Goal: Information Seeking & Learning: Check status

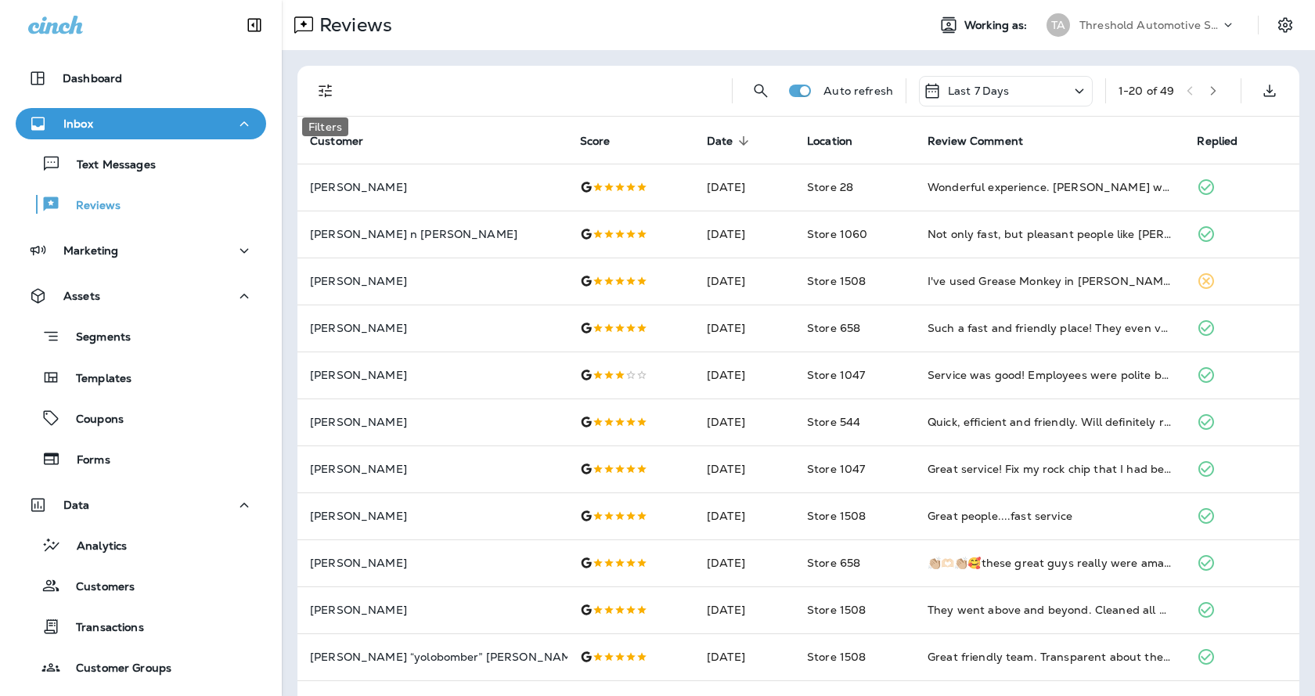
click at [313, 99] on button "Filters" at bounding box center [325, 90] width 31 height 31
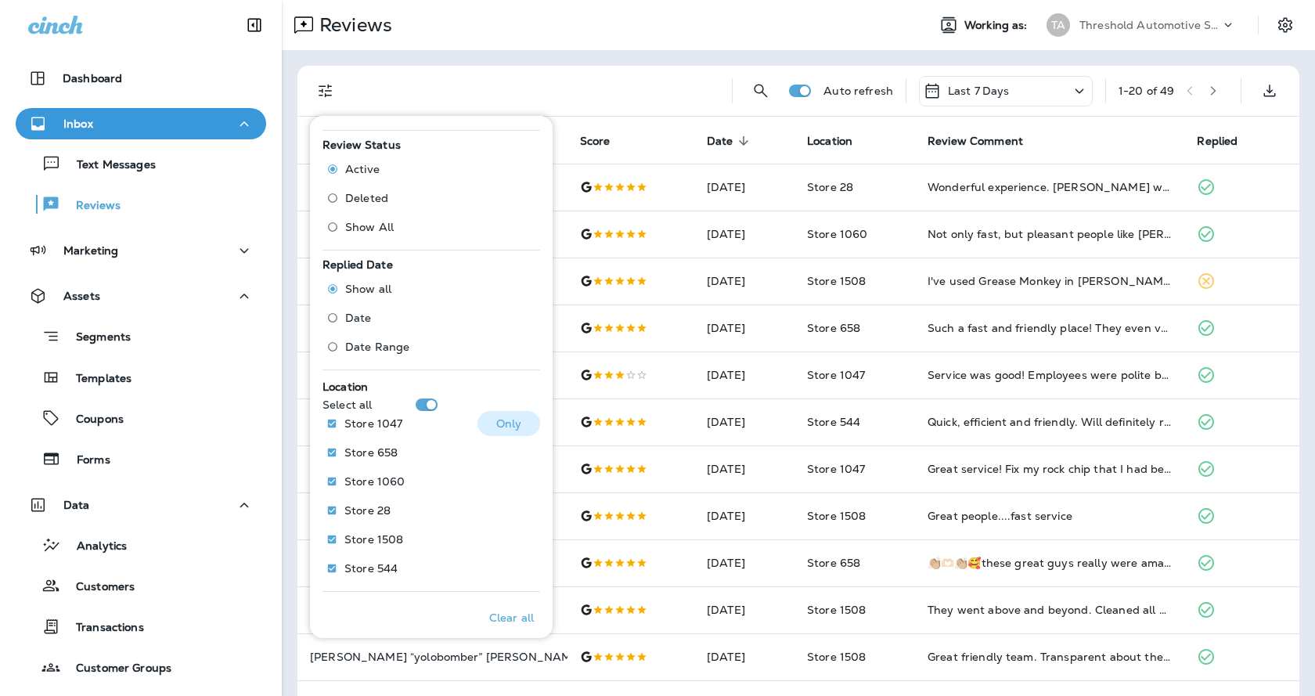
scroll to position [463, 0]
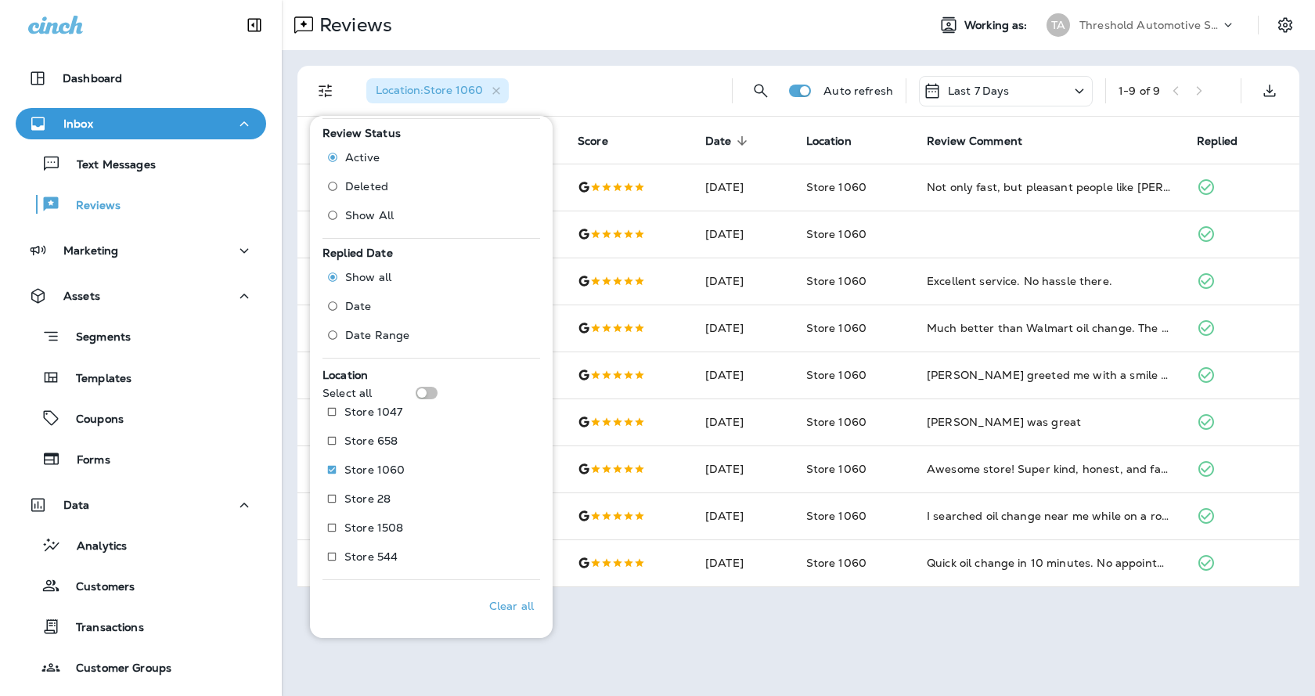
click at [901, 623] on div "Reviews Working as: TA Threshold Automotive Service dba Grease Monkey Location …" at bounding box center [798, 348] width 1033 height 696
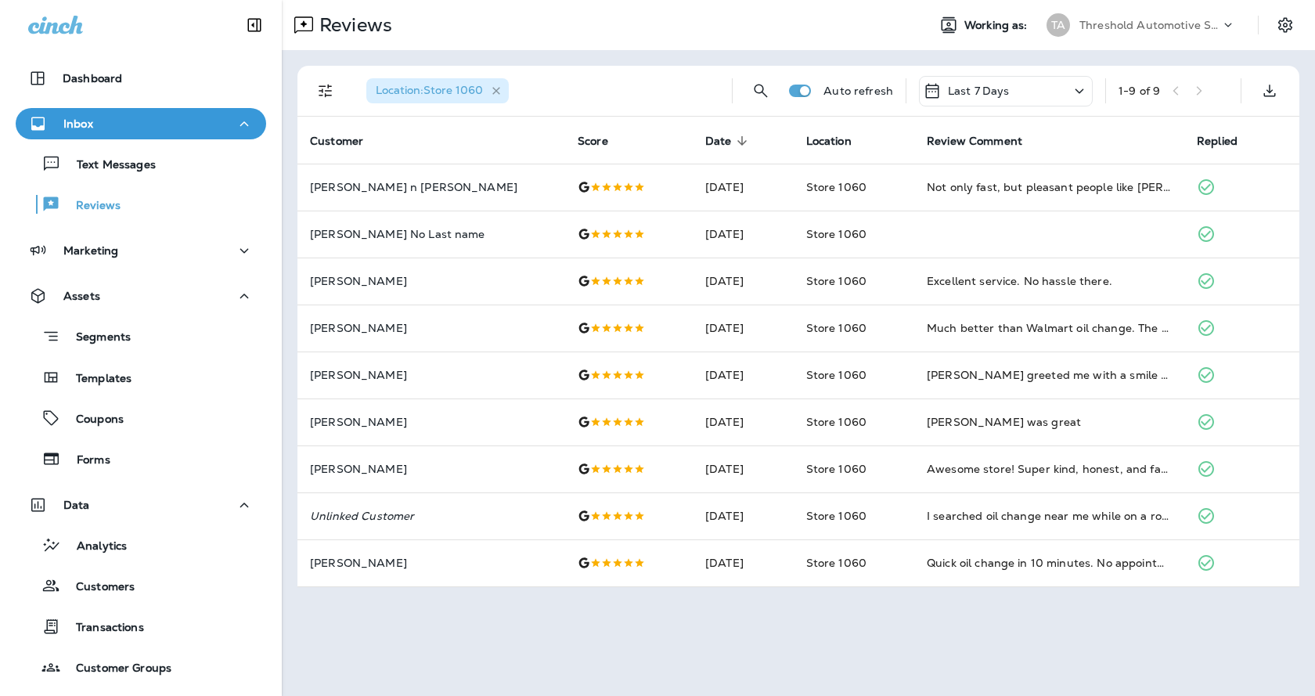
click at [496, 85] on icon "button" at bounding box center [496, 91] width 13 height 13
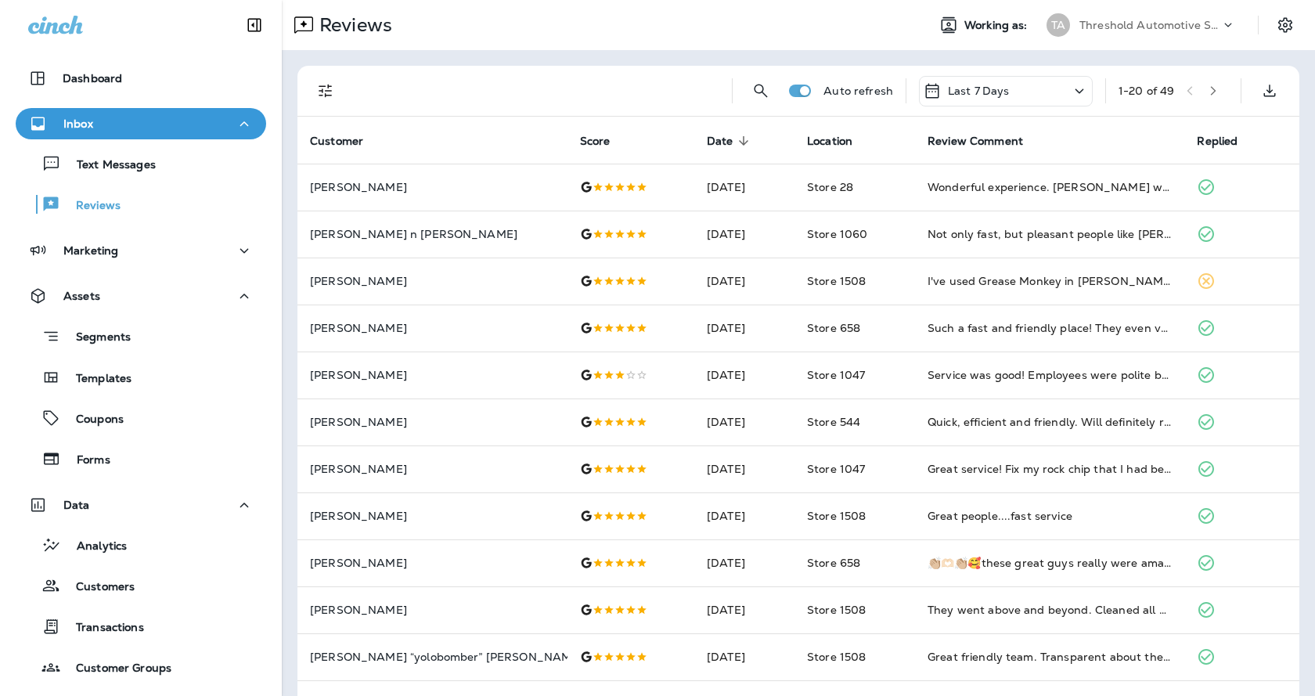
click at [299, 89] on div "Auto refresh Last 7 Days 1 - 20 of 49" at bounding box center [798, 91] width 1002 height 51
click at [315, 88] on button "Filters" at bounding box center [325, 90] width 31 height 31
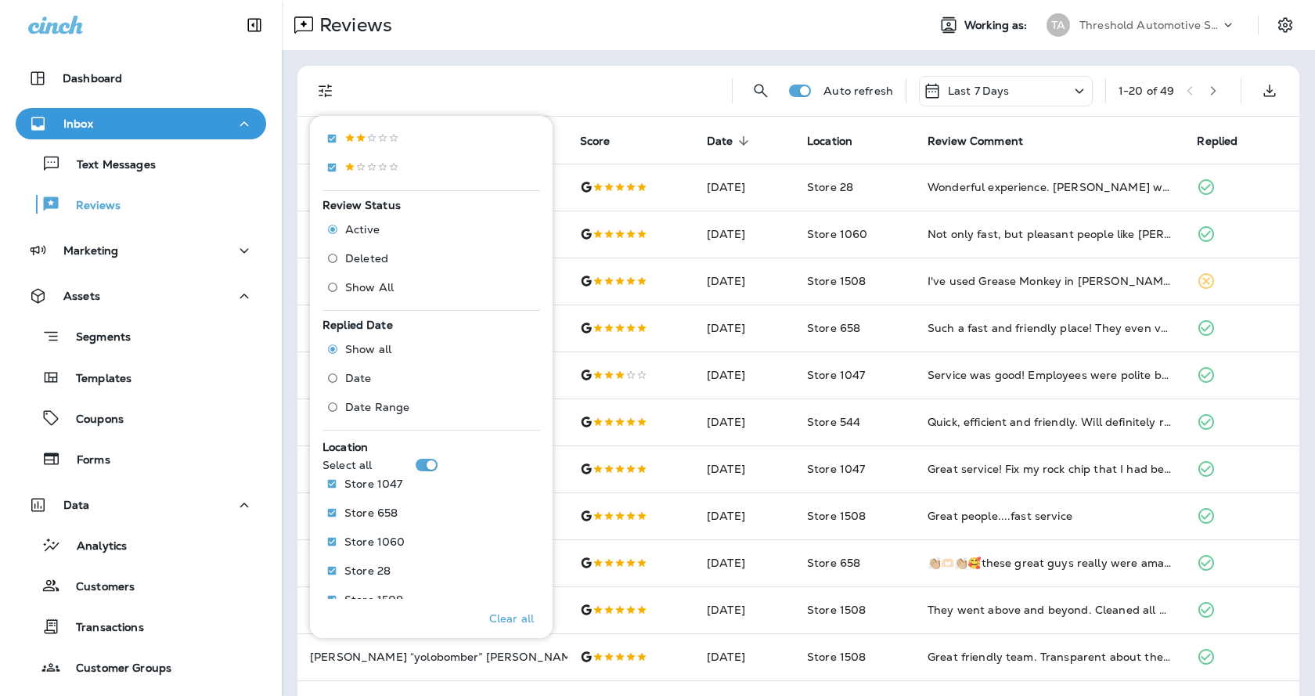
scroll to position [391, 0]
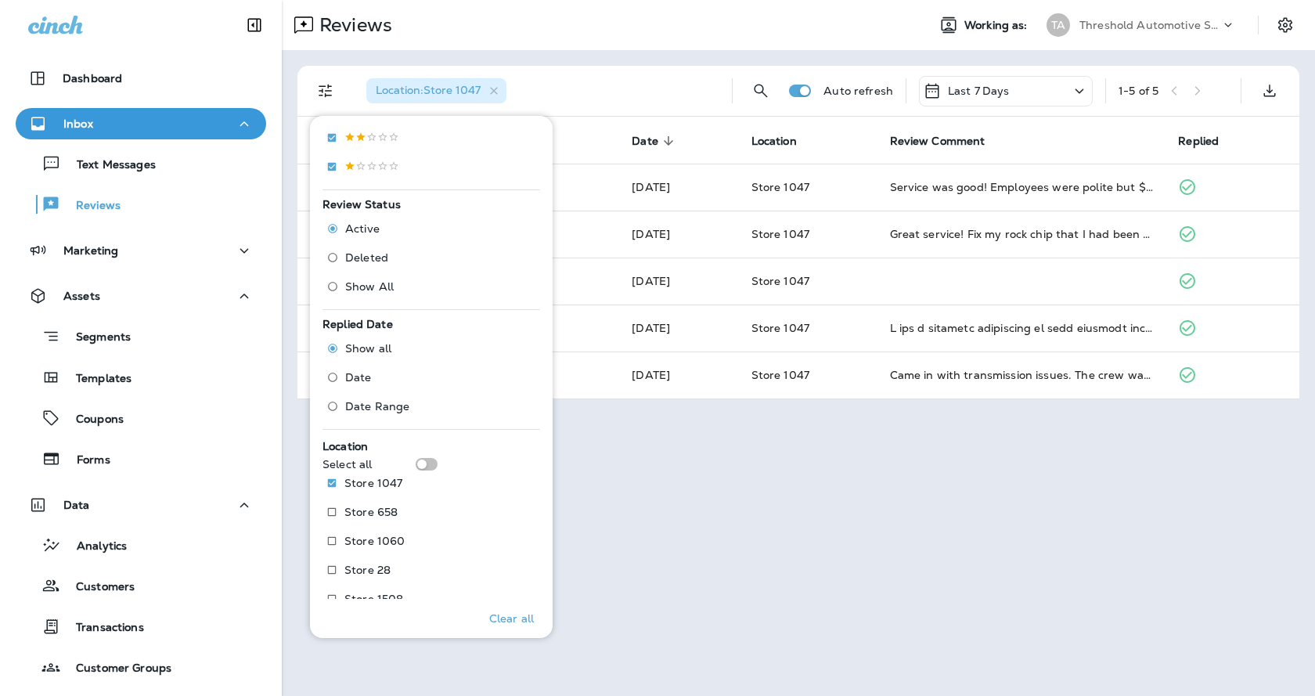
click at [741, 610] on div "Reviews Working as: TA Threshold Automotive Service dba Grease Monkey Location …" at bounding box center [798, 348] width 1033 height 696
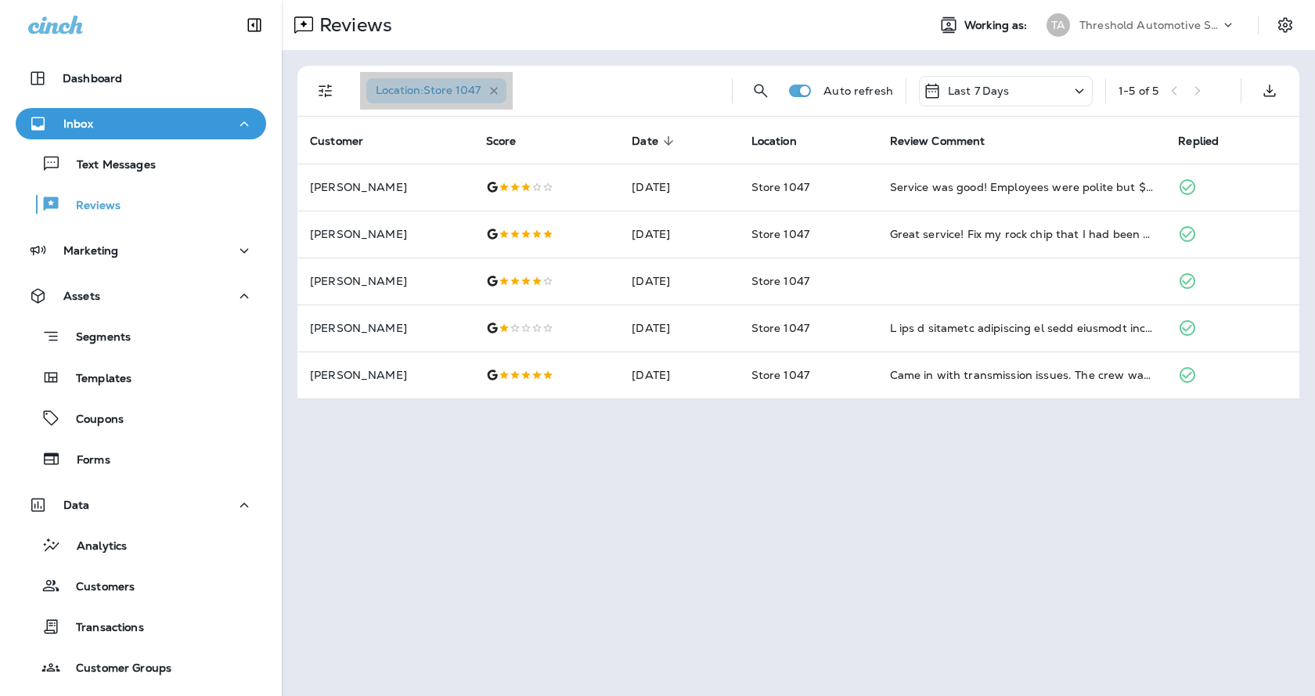
click at [495, 90] on icon "button" at bounding box center [494, 91] width 8 height 8
